Goal: Information Seeking & Learning: Check status

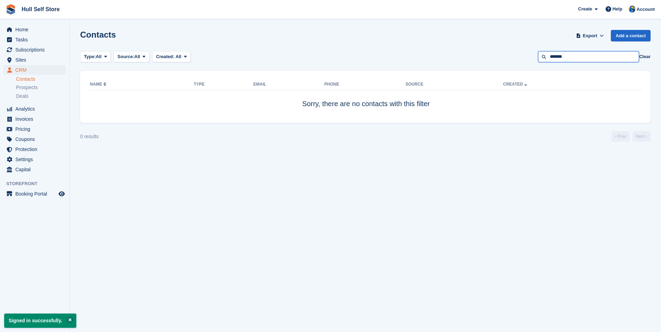
drag, startPoint x: 590, startPoint y: 56, endPoint x: 514, endPoint y: 63, distance: 76.3
click at [514, 63] on section "Signed in successfully. Contacts Export Export Contacts Export a CSV of all Con…" at bounding box center [365, 166] width 591 height 332
type input "**********"
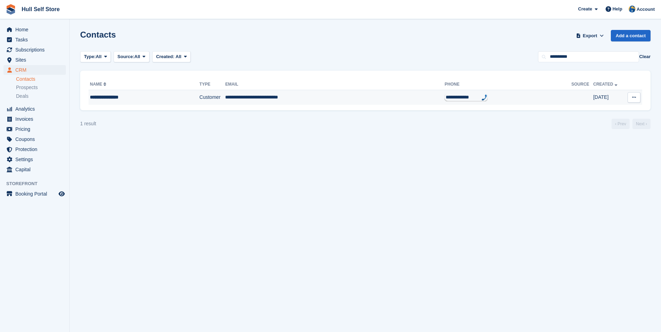
click at [334, 101] on td "**********" at bounding box center [334, 97] width 219 height 15
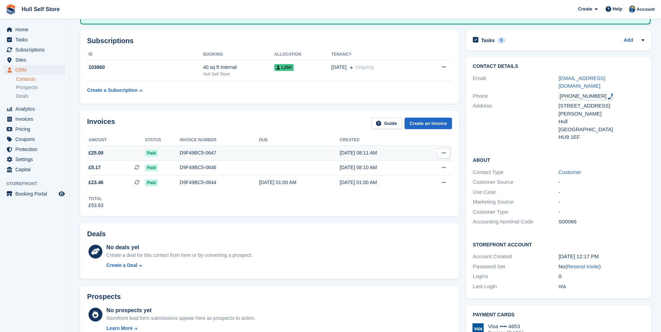
scroll to position [70, 0]
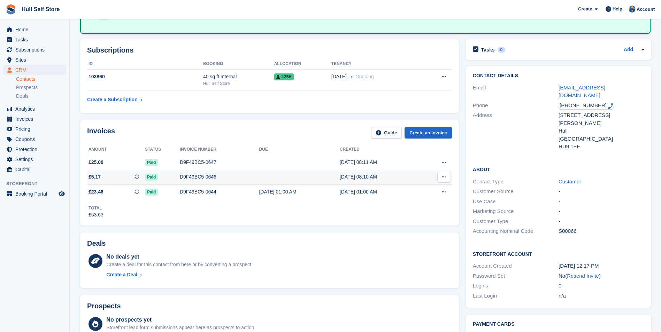
click at [294, 171] on td at bounding box center [299, 177] width 80 height 15
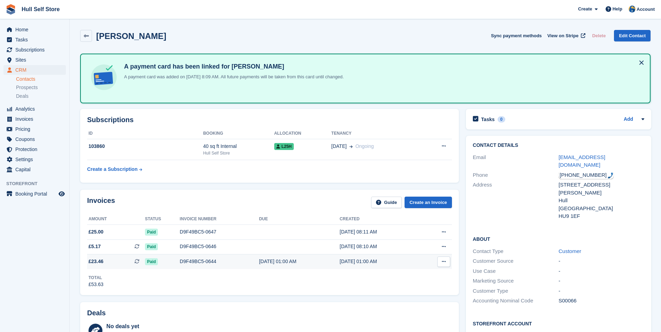
scroll to position [70, 0]
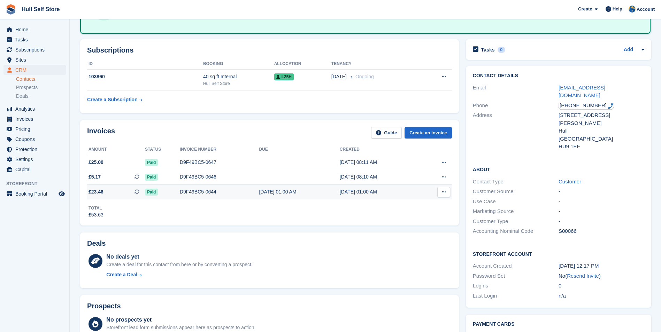
click at [113, 187] on td "£23.46 This is a recurring subscription invoice." at bounding box center [116, 192] width 58 height 15
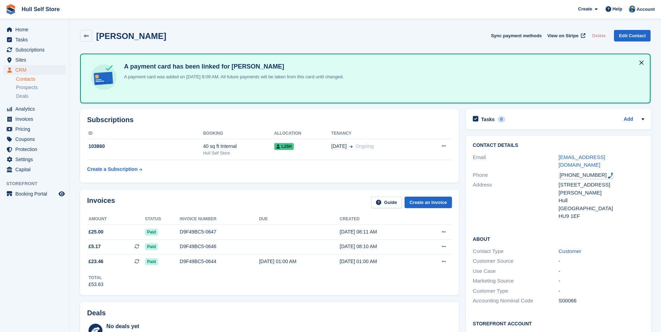
scroll to position [70, 0]
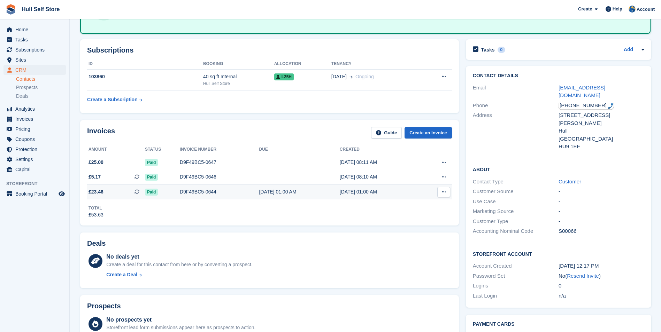
click at [108, 197] on td "£23.46 This is a recurring subscription invoice." at bounding box center [116, 192] width 58 height 15
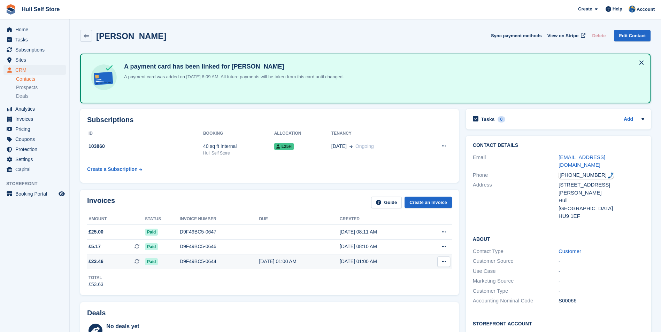
click at [230, 263] on div "D9F49BC5-0644" at bounding box center [219, 261] width 79 height 7
click at [105, 245] on span "£5.17 This is a recurring subscription invoice." at bounding box center [116, 246] width 58 height 7
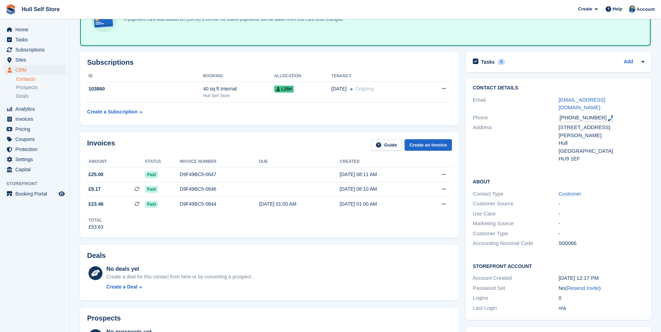
scroll to position [70, 0]
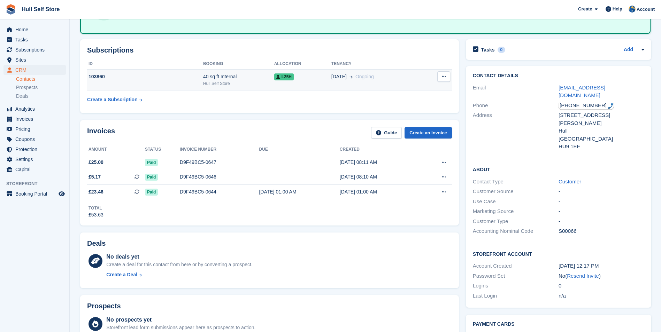
click at [245, 84] on div "Hull Self Store" at bounding box center [238, 83] width 71 height 6
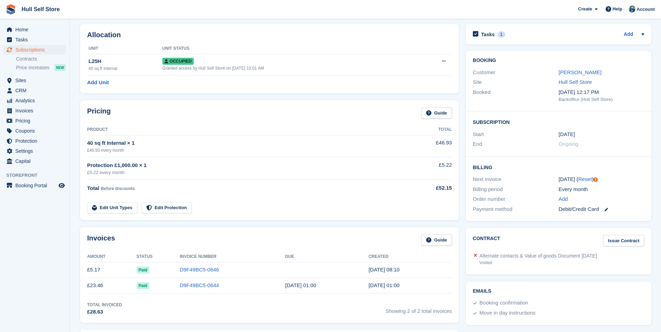
scroll to position [70, 0]
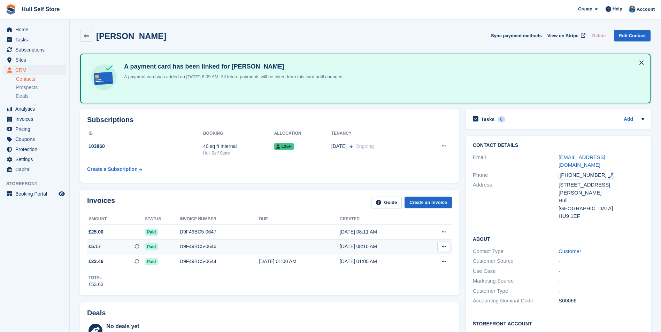
scroll to position [70, 0]
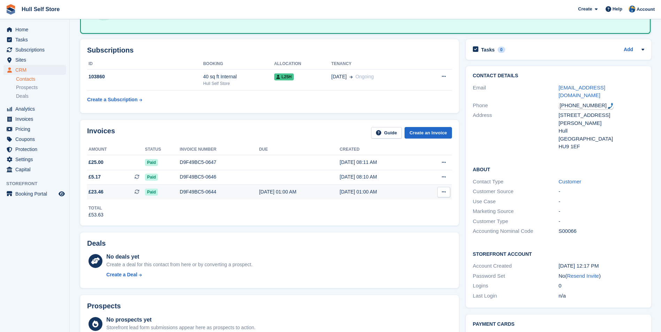
click at [233, 191] on div "D9F49BC5-0644" at bounding box center [219, 191] width 79 height 7
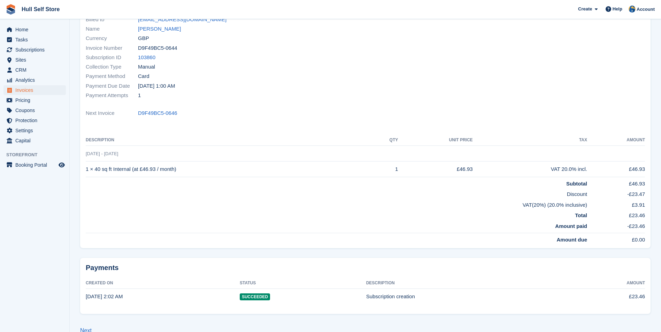
scroll to position [84, 0]
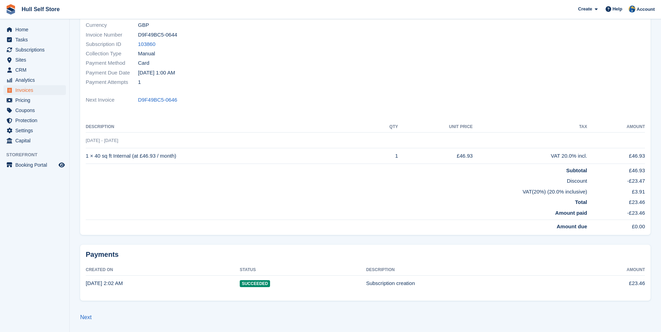
drag, startPoint x: 525, startPoint y: 190, endPoint x: 644, endPoint y: 191, distance: 118.1
click at [644, 191] on tr "VAT(20%) (20.0% inclusive) £3.91" at bounding box center [365, 190] width 559 height 11
click at [524, 212] on td "Amount paid" at bounding box center [336, 214] width 501 height 14
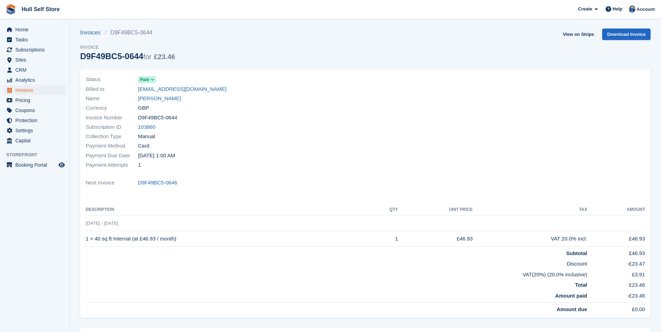
scroll to position [0, 0]
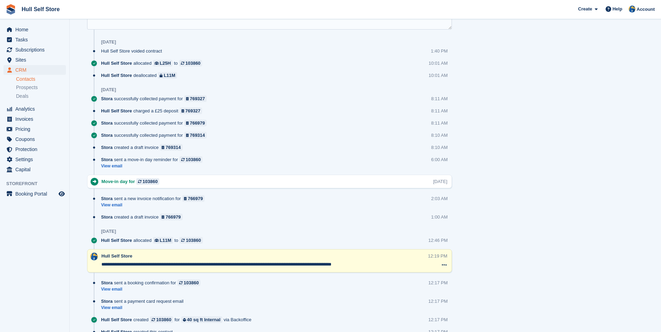
scroll to position [453, 0]
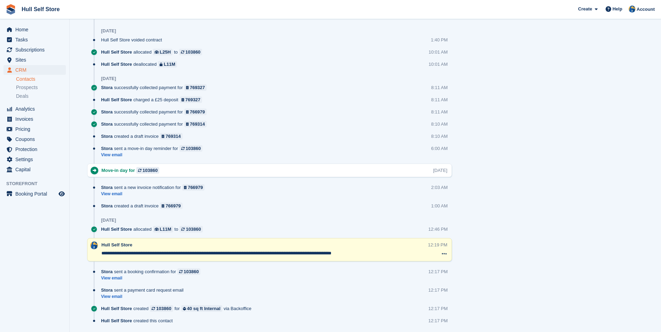
click at [500, 257] on div "Tasks 0 Add No tasks related to [PERSON_NAME] Contact Details Email [EMAIL_ADDR…" at bounding box center [558, 1] width 192 height 696
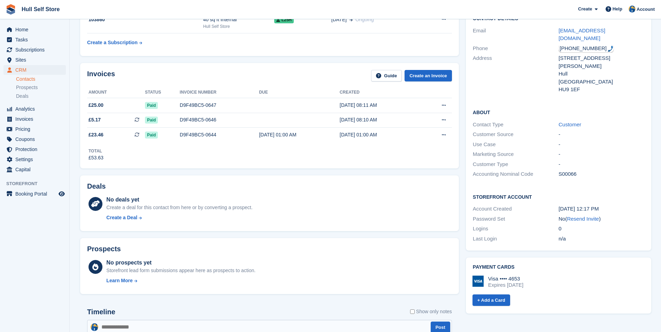
scroll to position [22, 0]
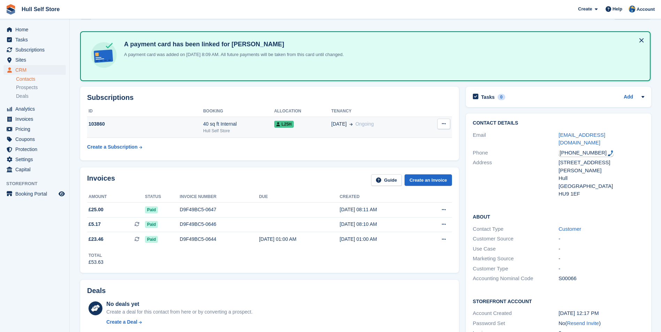
click at [336, 135] on td "[DATE] Ongoing" at bounding box center [376, 127] width 90 height 21
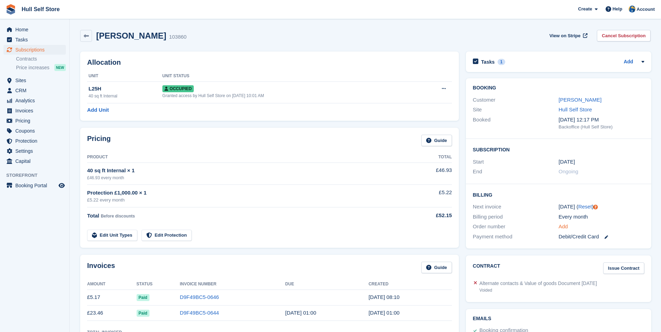
click at [563, 229] on link "Add" at bounding box center [562, 227] width 9 height 8
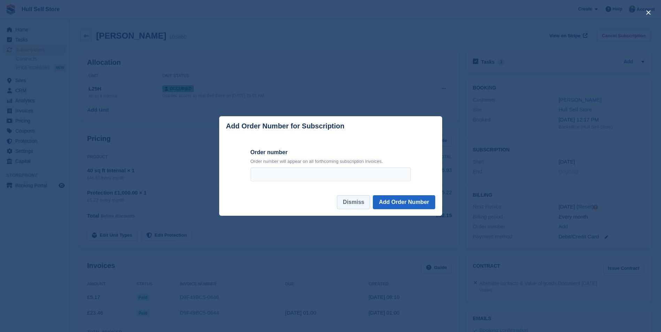
click at [349, 198] on button "Dismiss" at bounding box center [353, 202] width 33 height 14
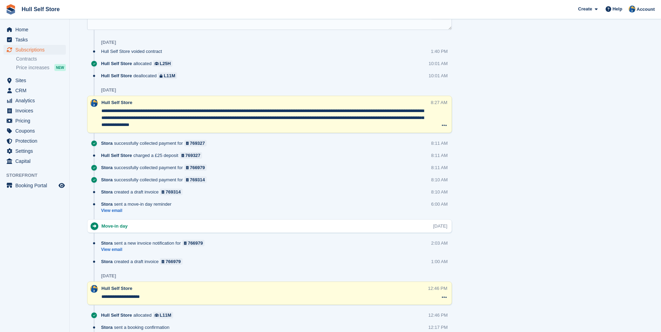
scroll to position [453, 0]
